Goal: Register for event/course

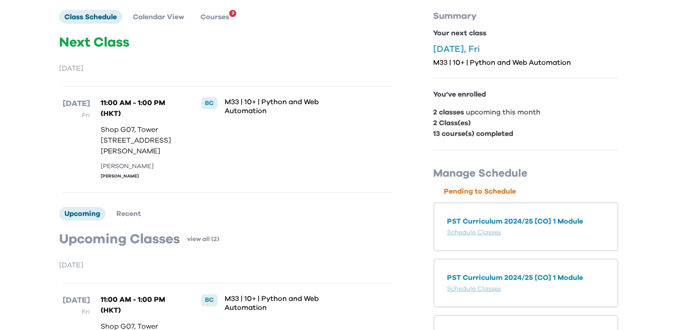
scroll to position [70, 0]
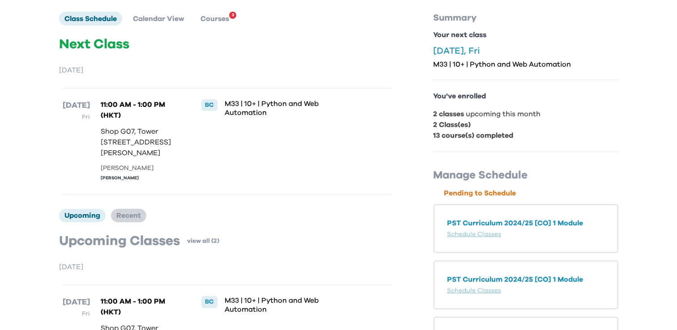
click at [135, 219] on span "Recent" at bounding box center [128, 215] width 25 height 7
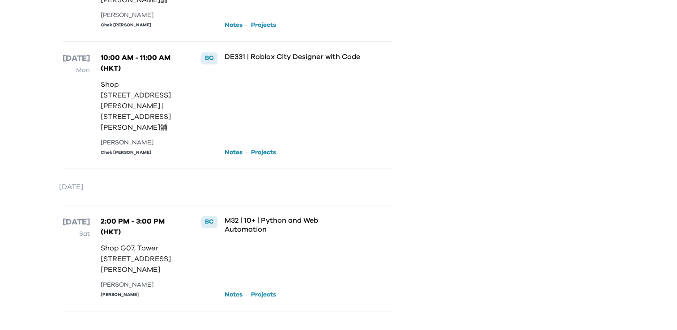
scroll to position [0, 0]
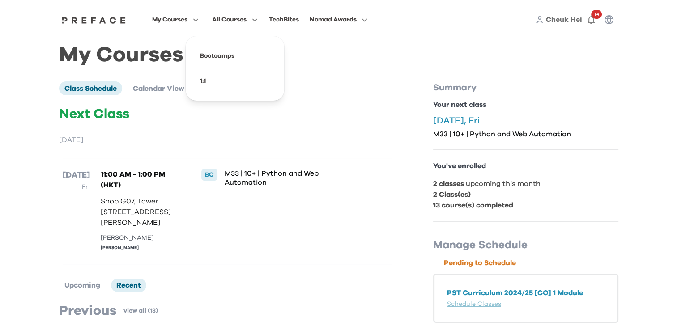
click at [254, 22] on icon "button" at bounding box center [252, 20] width 9 height 7
click at [254, 182] on p "M33 | 10+ | Python and Web Automation" at bounding box center [293, 178] width 137 height 18
click at [222, 91] on span "Courses" at bounding box center [215, 88] width 29 height 7
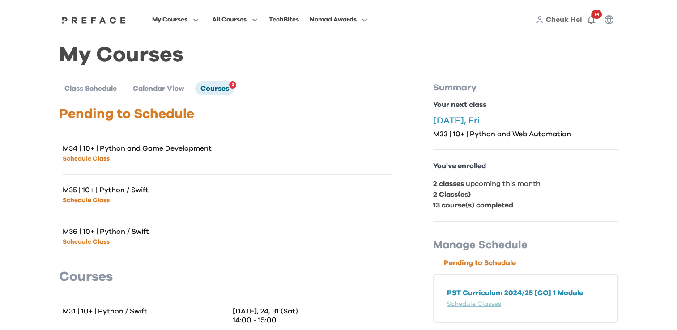
click at [93, 156] on link "Schedule Class" at bounding box center [86, 159] width 47 height 6
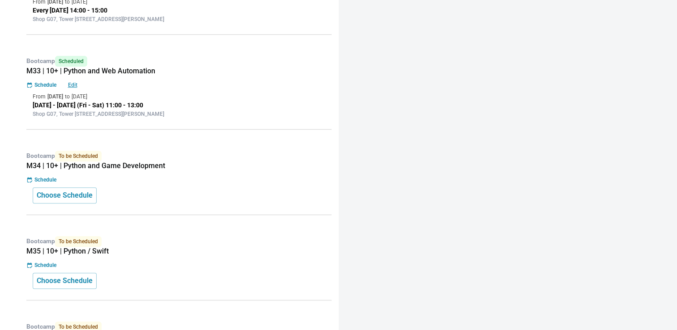
scroll to position [356, 0]
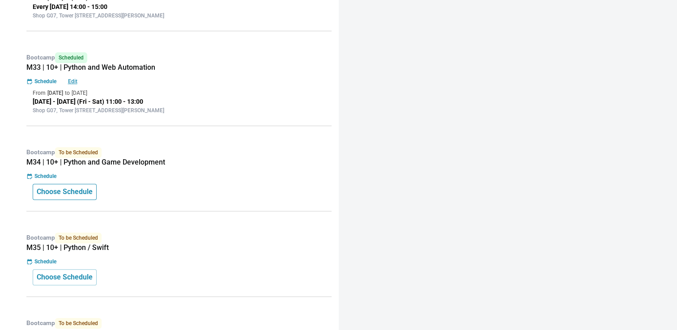
click at [70, 193] on p "Choose Schedule" at bounding box center [65, 192] width 56 height 11
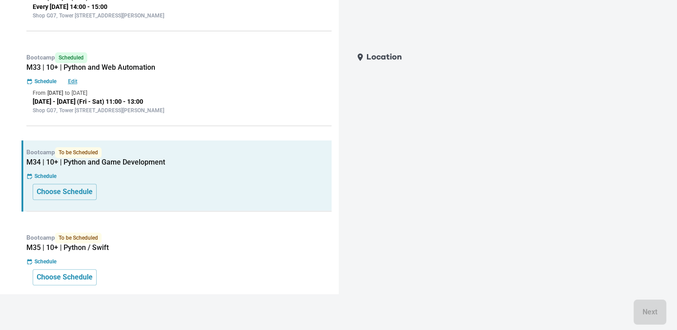
click at [395, 59] on p "Location" at bounding box center [384, 57] width 35 height 13
click at [362, 56] on icon at bounding box center [360, 57] width 5 height 8
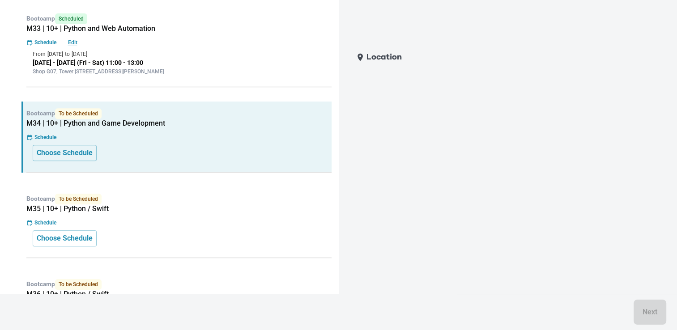
scroll to position [439, 0]
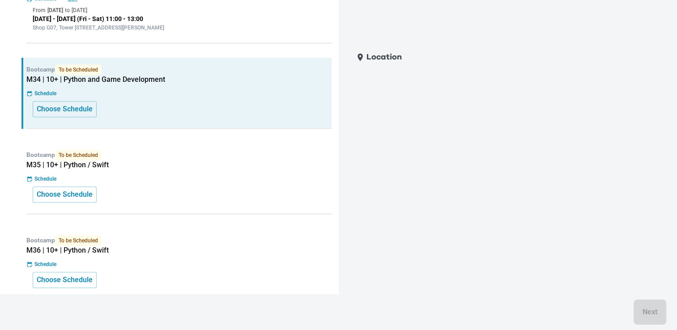
click at [652, 302] on div "Next" at bounding box center [338, 312] width 677 height 36
click at [380, 62] on p "Location" at bounding box center [384, 57] width 35 height 13
click at [359, 60] on icon at bounding box center [360, 57] width 5 height 8
click at [400, 61] on p "Location" at bounding box center [384, 57] width 35 height 13
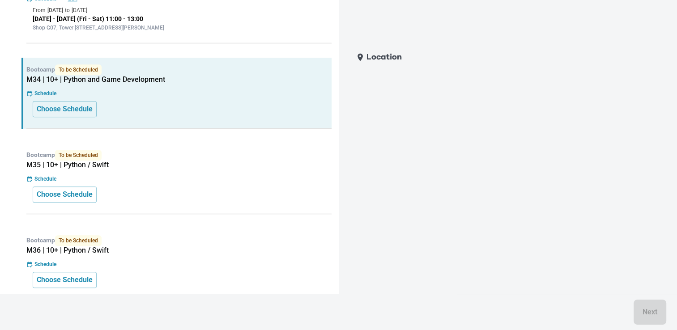
click at [400, 61] on p "Location" at bounding box center [384, 57] width 35 height 13
drag, startPoint x: 400, startPoint y: 61, endPoint x: 414, endPoint y: 171, distance: 110.2
click at [414, 171] on div "Location Next" at bounding box center [503, 183] width 319 height 273
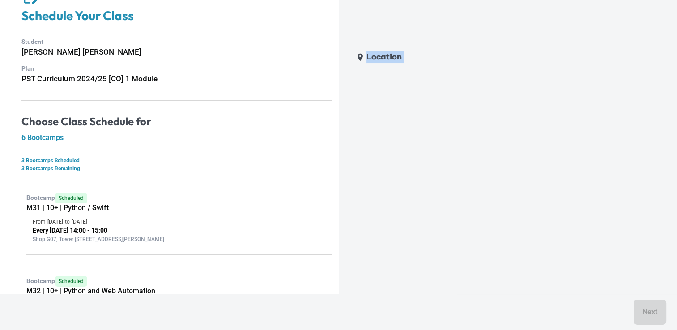
scroll to position [0, 0]
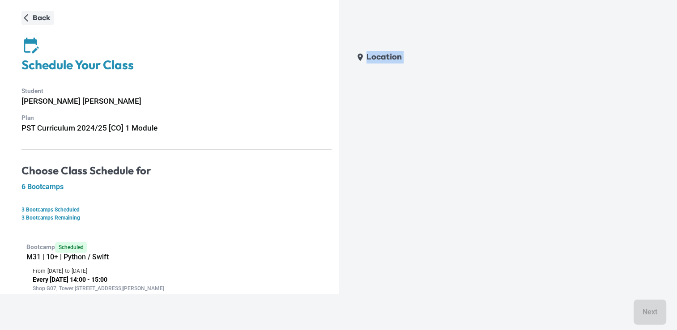
click at [38, 18] on p "Back" at bounding box center [42, 18] width 18 height 11
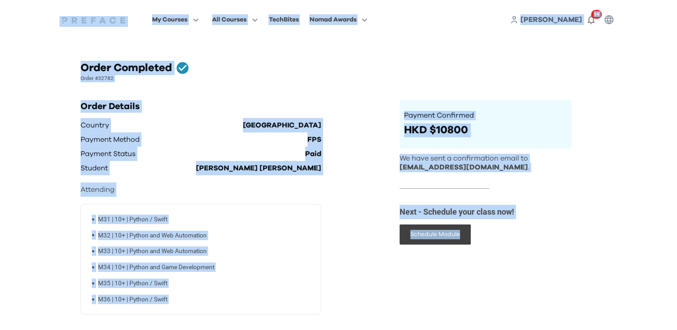
click at [607, 154] on div "Order Completed Order #32782 Order Details Country Hong Kong Payment Method FPS…" at bounding box center [338, 238] width 559 height 376
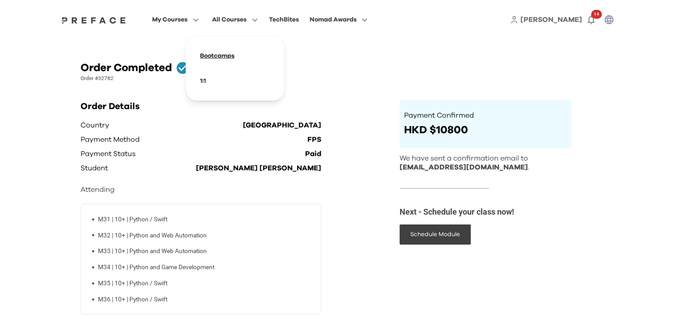
click at [235, 57] on span at bounding box center [235, 55] width 84 height 25
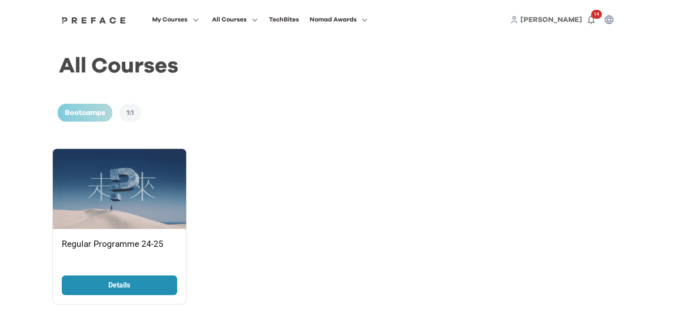
click at [128, 289] on p "Details" at bounding box center [119, 285] width 67 height 11
click at [233, 59] on span at bounding box center [235, 55] width 84 height 25
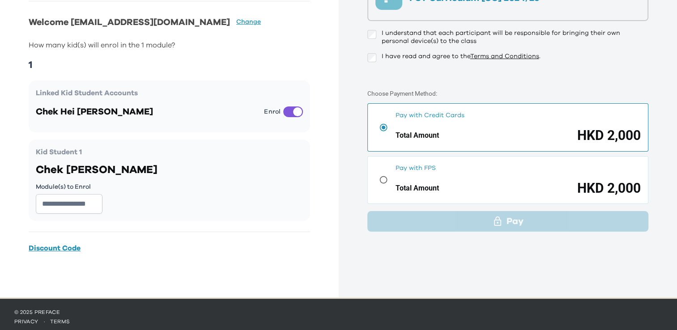
scroll to position [116, 0]
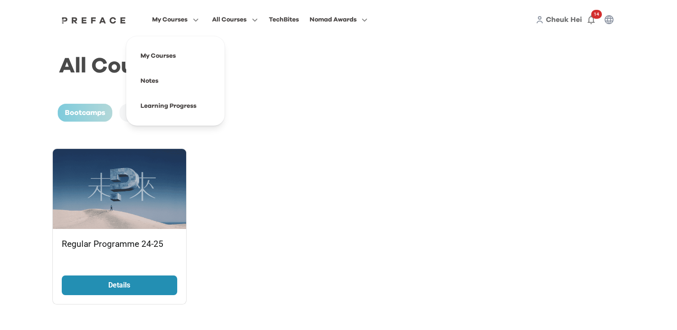
click at [190, 20] on icon "button" at bounding box center [193, 20] width 9 height 7
click at [174, 57] on span at bounding box center [175, 55] width 84 height 25
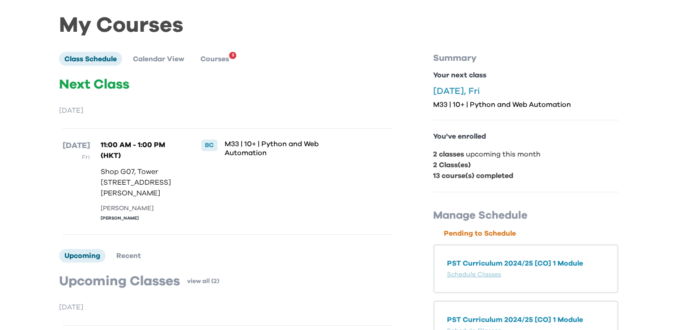
scroll to position [36, 0]
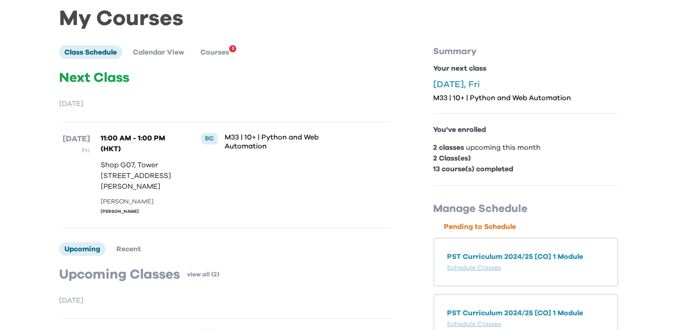
click at [496, 145] on p "2 classes upcoming this month" at bounding box center [525, 147] width 185 height 11
click at [469, 155] on b "2 Class(es)" at bounding box center [452, 158] width 38 height 7
click at [471, 178] on div "You've enrolled 2 classes upcoming this month 2 Class(es) 13 course(s) completed" at bounding box center [525, 150] width 185 height 72
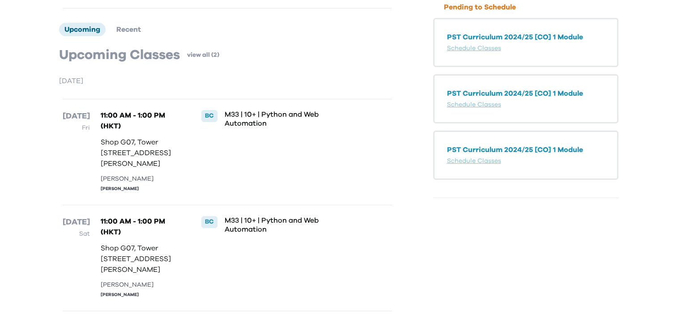
scroll to position [320, 0]
click at [220, 205] on div "[DATE] Sat 11:00 AM - 1:00 PM (HKT) [GEOGRAPHIC_DATA][STREET_ADDRESS] | [STREET…" at bounding box center [227, 258] width 329 height 107
click at [145, 249] on p "Shop G07, Tower [STREET_ADDRESS][PERSON_NAME]" at bounding box center [142, 259] width 82 height 32
click at [165, 269] on p "Shop G07, Tower [STREET_ADDRESS][PERSON_NAME]" at bounding box center [142, 259] width 82 height 32
click at [127, 296] on div "[PERSON_NAME]" at bounding box center [142, 295] width 82 height 7
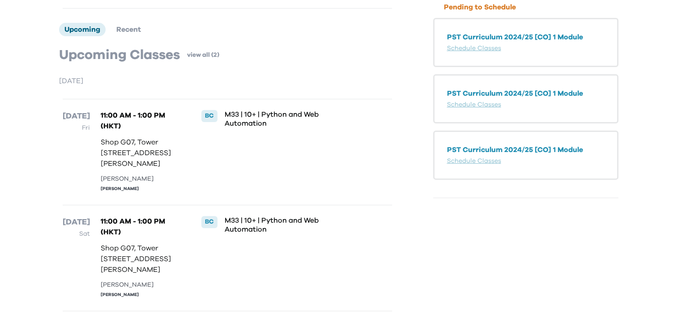
click at [126, 286] on div "[PERSON_NAME]" at bounding box center [142, 285] width 82 height 9
click at [140, 286] on div "[PERSON_NAME]" at bounding box center [142, 285] width 82 height 9
click at [299, 250] on div "M33 | 10+ | Python and Web Automation" at bounding box center [293, 258] width 137 height 84
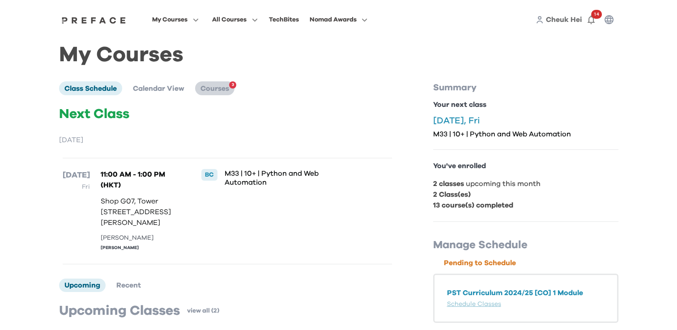
click at [205, 89] on span "Courses" at bounding box center [215, 88] width 29 height 7
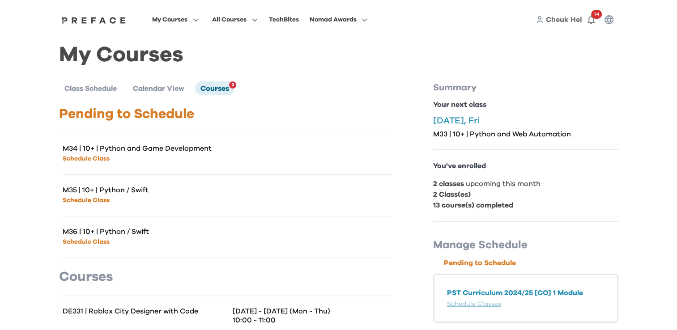
click at [86, 161] on link "Schedule Class" at bounding box center [86, 159] width 47 height 6
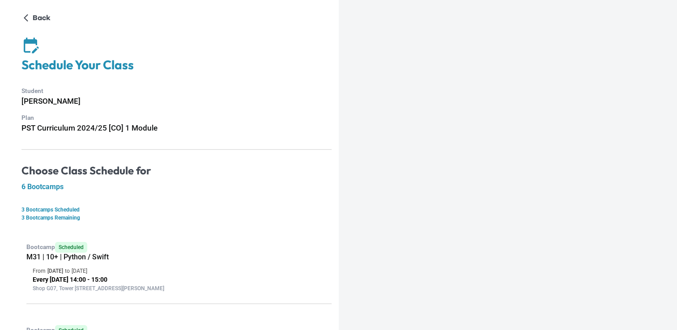
scroll to position [439, 0]
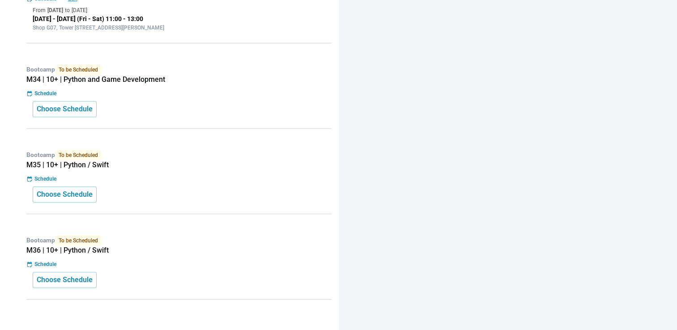
click at [47, 90] on p "Schedule" at bounding box center [45, 94] width 22 height 8
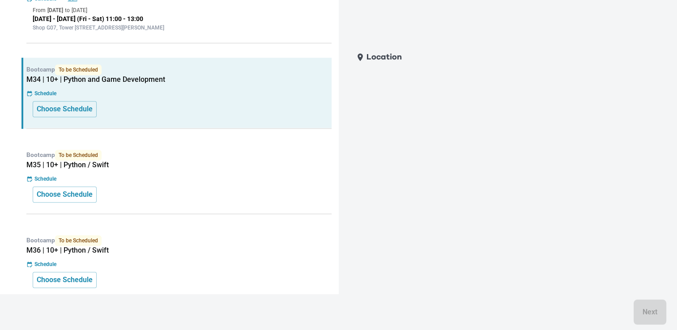
click at [360, 55] on icon at bounding box center [360, 57] width 9 height 9
click at [384, 57] on p "Location" at bounding box center [384, 57] width 35 height 13
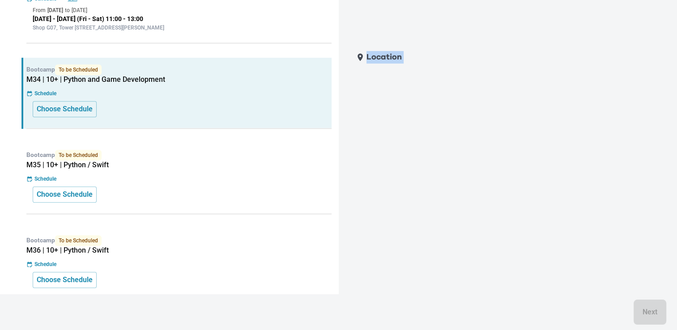
scroll to position [0, 0]
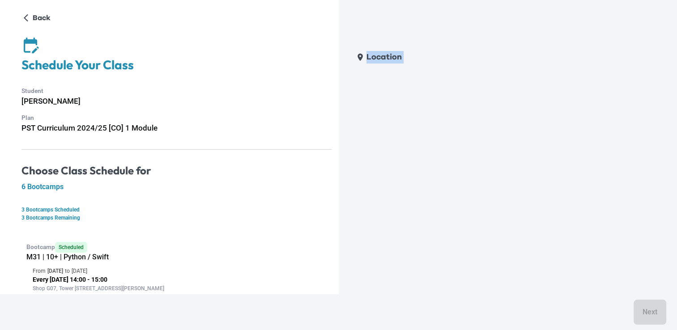
click at [380, 55] on p "Location" at bounding box center [384, 57] width 35 height 13
click at [378, 58] on p "Location" at bounding box center [384, 57] width 35 height 13
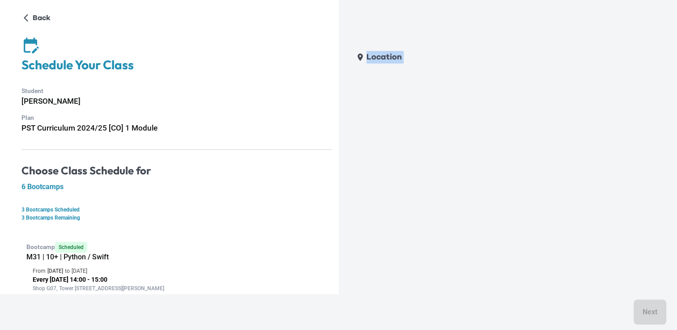
drag, startPoint x: 378, startPoint y: 58, endPoint x: 496, endPoint y: 188, distance: 175.5
click at [496, 188] on div "Location Next" at bounding box center [503, 183] width 319 height 273
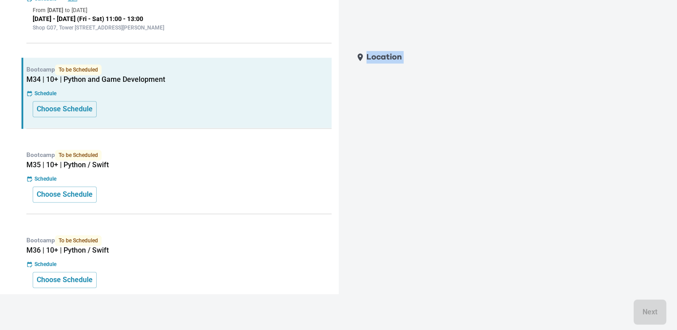
click at [649, 319] on div "Next" at bounding box center [338, 312] width 677 height 36
click at [649, 314] on div "Next" at bounding box center [338, 312] width 677 height 36
drag, startPoint x: 649, startPoint y: 314, endPoint x: 392, endPoint y: 149, distance: 305.6
click at [392, 149] on div "Location Next" at bounding box center [503, 183] width 319 height 273
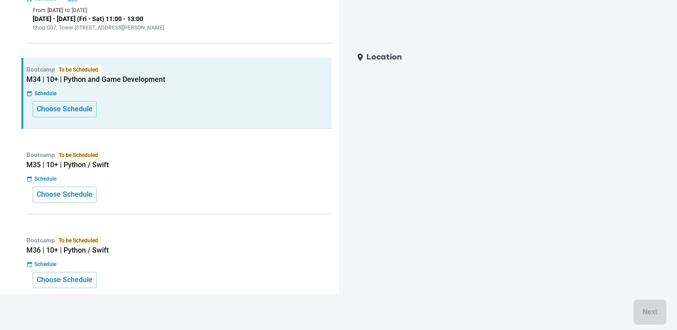
click at [393, 139] on div "Location Next" at bounding box center [503, 183] width 319 height 273
drag, startPoint x: 404, startPoint y: 122, endPoint x: 510, endPoint y: 141, distance: 107.9
click at [468, 197] on div "Location Next" at bounding box center [503, 183] width 319 height 273
click at [465, 167] on div "Location Next" at bounding box center [503, 183] width 319 height 273
click at [467, 159] on div "Location Next" at bounding box center [503, 183] width 319 height 273
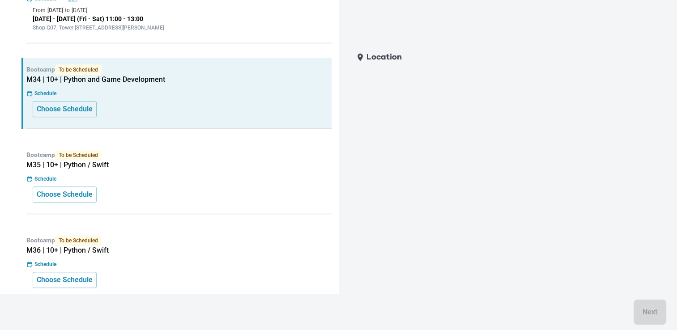
click at [467, 159] on div "Location Next" at bounding box center [503, 183] width 319 height 273
click at [64, 187] on button "Choose Schedule" at bounding box center [65, 195] width 64 height 16
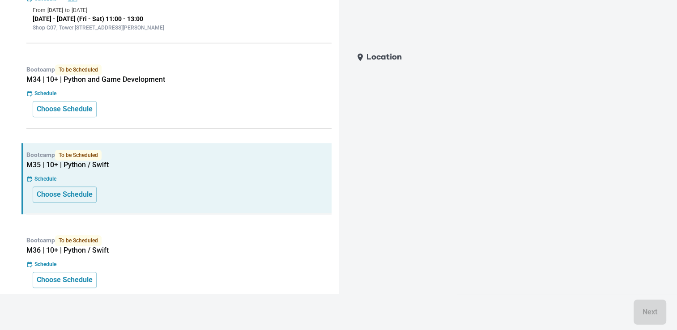
click at [375, 55] on p "Location" at bounding box center [384, 57] width 35 height 13
click at [361, 58] on icon at bounding box center [360, 57] width 5 height 8
click at [364, 101] on div "Location Next" at bounding box center [503, 183] width 319 height 273
drag, startPoint x: 494, startPoint y: 124, endPoint x: 509, endPoint y: 134, distance: 17.8
click at [495, 124] on div "Location Next" at bounding box center [503, 183] width 319 height 273
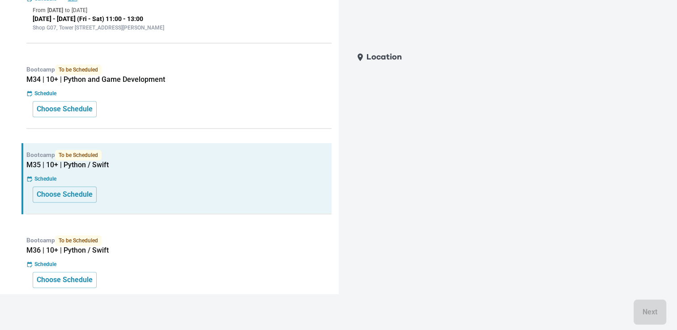
drag, startPoint x: 632, startPoint y: 280, endPoint x: 475, endPoint y: 183, distance: 184.5
click at [449, 228] on div "Location Next" at bounding box center [503, 183] width 319 height 273
click at [475, 185] on div "Location Next" at bounding box center [503, 183] width 319 height 273
click at [474, 184] on div "Location Next" at bounding box center [503, 183] width 319 height 273
click at [474, 187] on div "Location Next" at bounding box center [503, 183] width 319 height 273
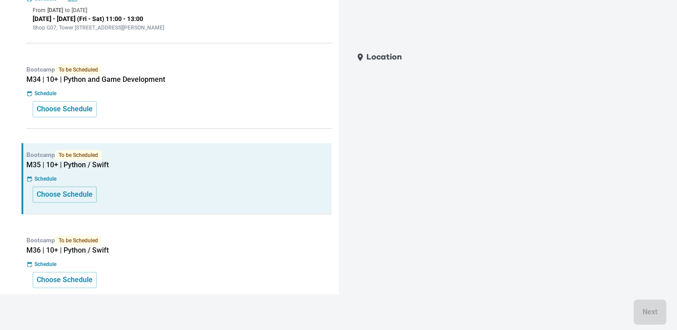
click at [474, 187] on div "Location Next" at bounding box center [503, 183] width 319 height 273
